Goal: Task Accomplishment & Management: Manage account settings

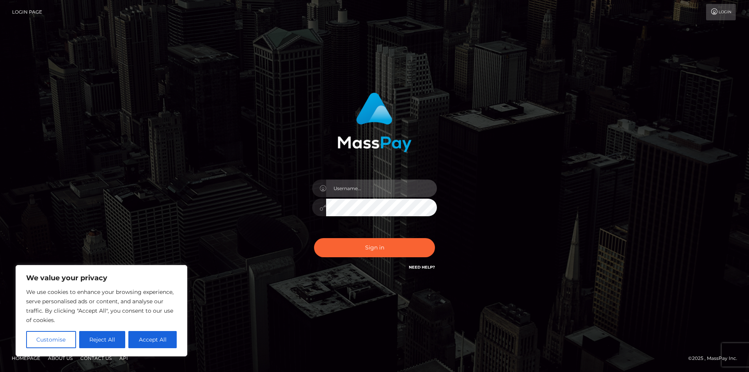
click at [360, 188] on input "text" at bounding box center [381, 188] width 111 height 18
type input "[EMAIL_ADDRESS][DOMAIN_NAME]"
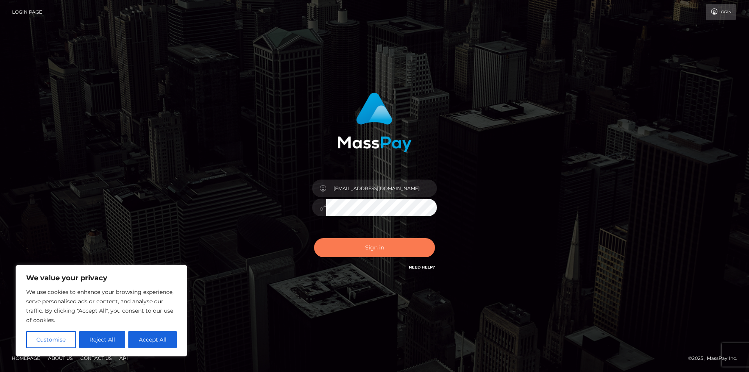
click at [390, 250] on button "Sign in" at bounding box center [374, 247] width 121 height 19
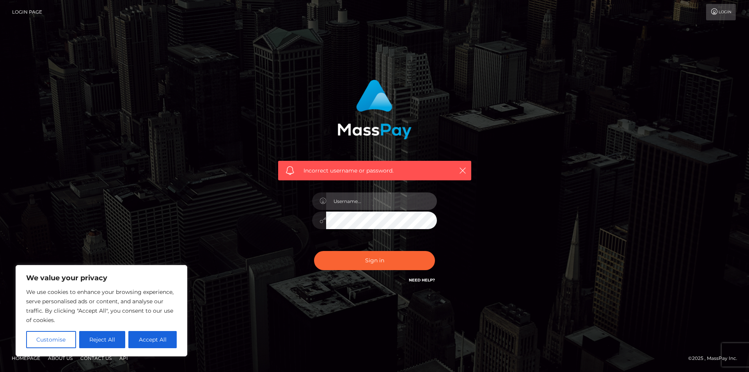
click at [393, 205] on input "text" at bounding box center [381, 201] width 111 height 18
click at [468, 196] on div "Incorrect username or password." at bounding box center [374, 182] width 205 height 216
click at [373, 202] on input "text" at bounding box center [381, 201] width 111 height 18
click at [211, 183] on div "Incorrect username or password." at bounding box center [374, 186] width 445 height 224
click at [342, 202] on input "text" at bounding box center [381, 201] width 111 height 18
